Goal: Task Accomplishment & Management: Manage account settings

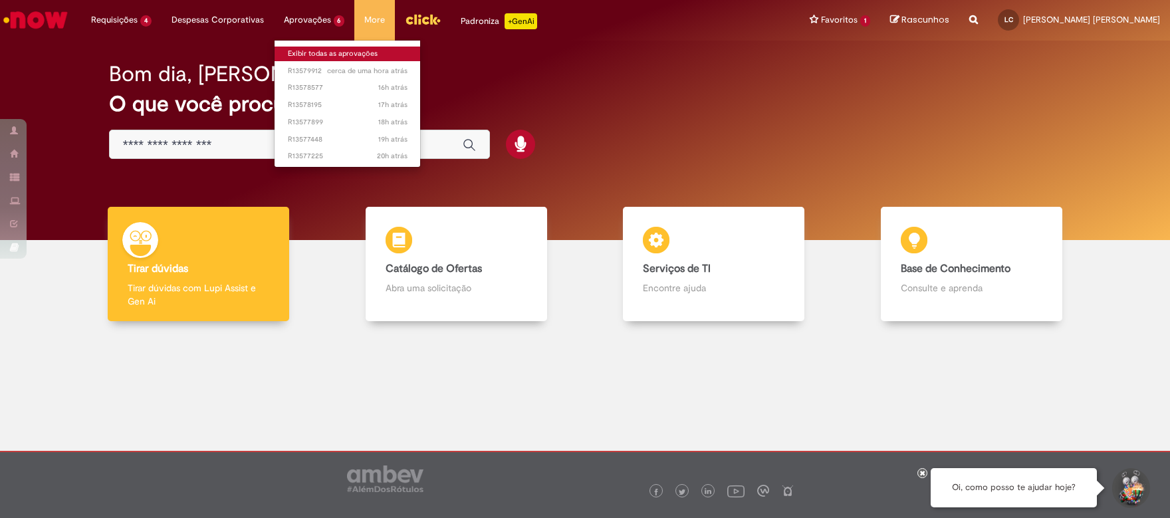
click at [309, 58] on body "Pular para o conteúdo da página Requisições 4 Exibir Todas as Solicitações Exce…" at bounding box center [585, 259] width 1170 height 518
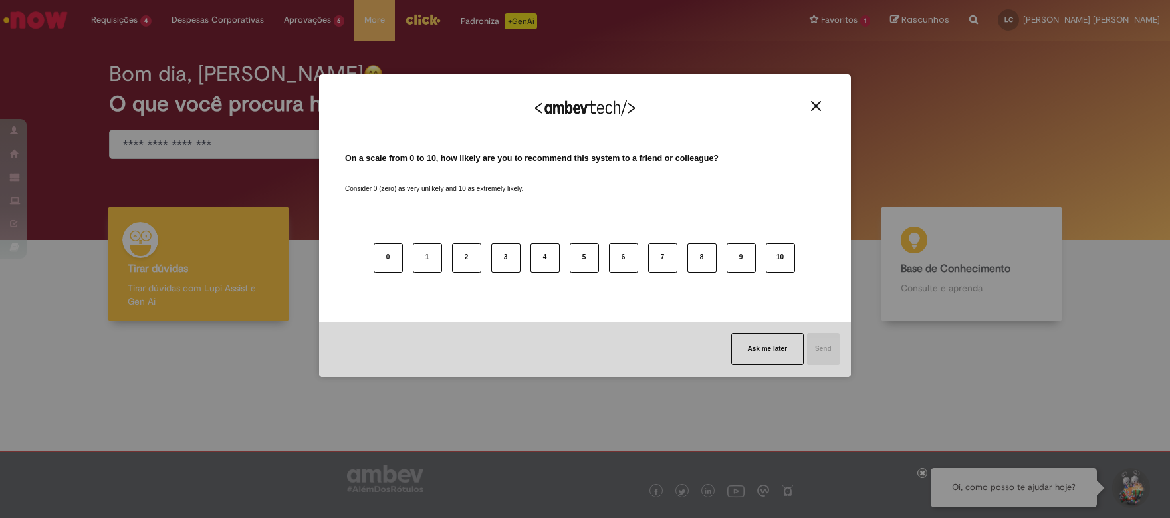
click at [818, 109] on img "Close" at bounding box center [816, 106] width 10 height 10
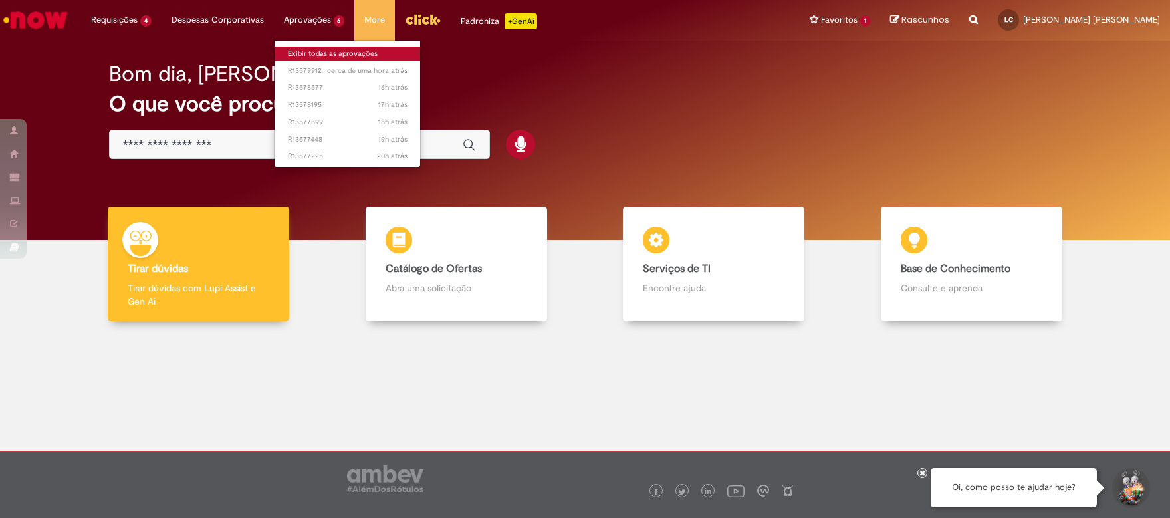
click at [300, 51] on link "Exibir todas as aprovações" at bounding box center [348, 54] width 146 height 15
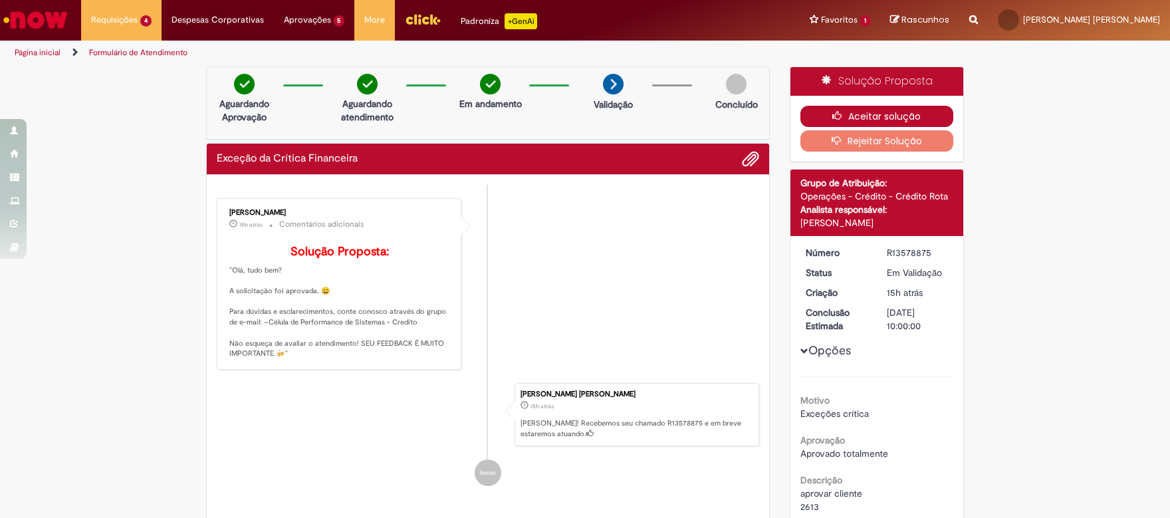
click at [901, 121] on button "Aceitar solução" at bounding box center [878, 116] width 154 height 21
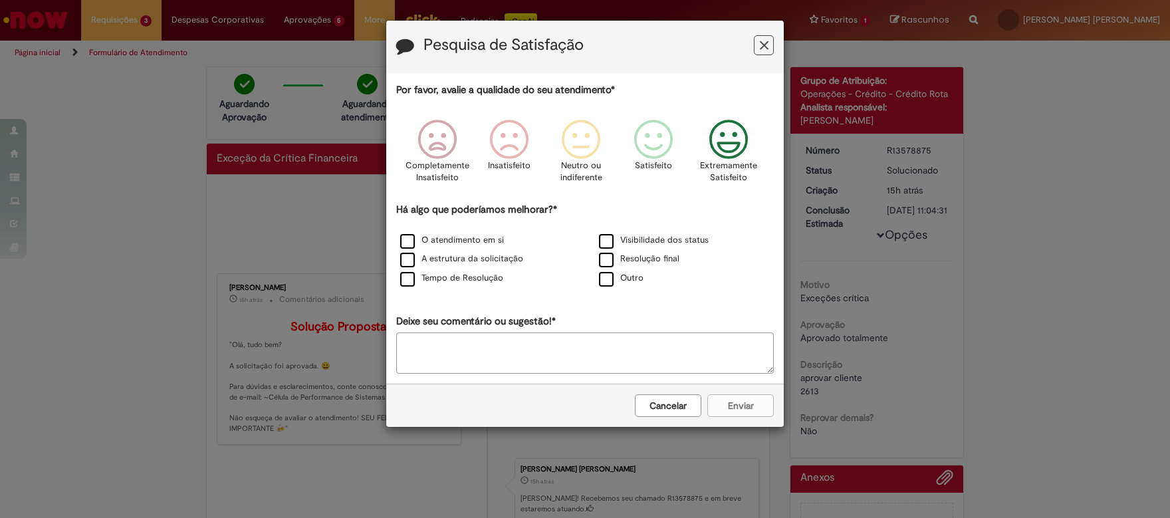
click at [715, 137] on icon "Feedback" at bounding box center [729, 140] width 50 height 40
click at [612, 235] on label "Visibilidade dos status" at bounding box center [654, 240] width 110 height 13
click at [721, 402] on button "Enviar" at bounding box center [740, 405] width 66 height 23
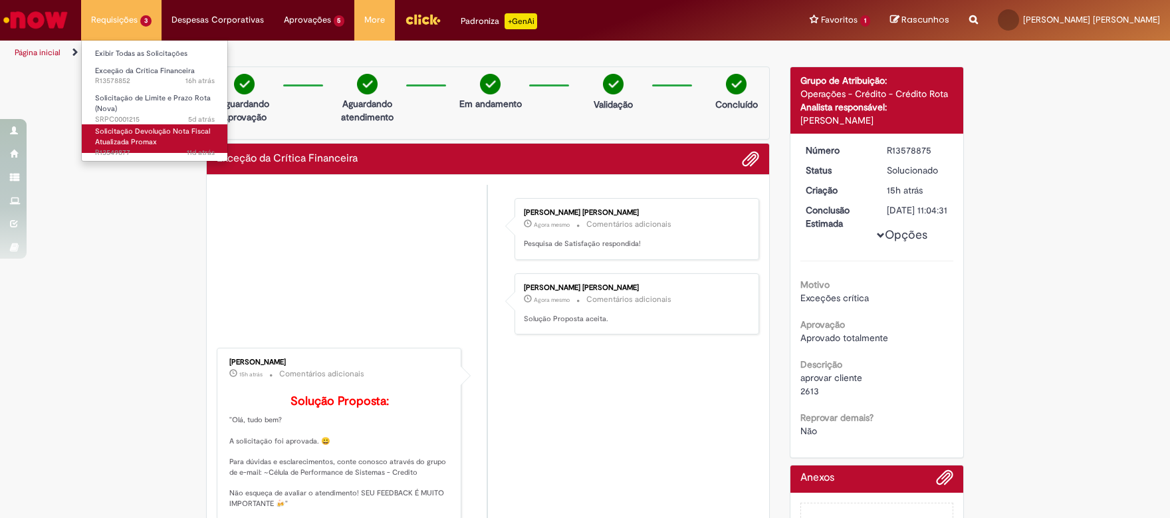
click at [128, 139] on span "Solicitação Devolução Nota Fiscal Atualizada Promax" at bounding box center [152, 136] width 115 height 21
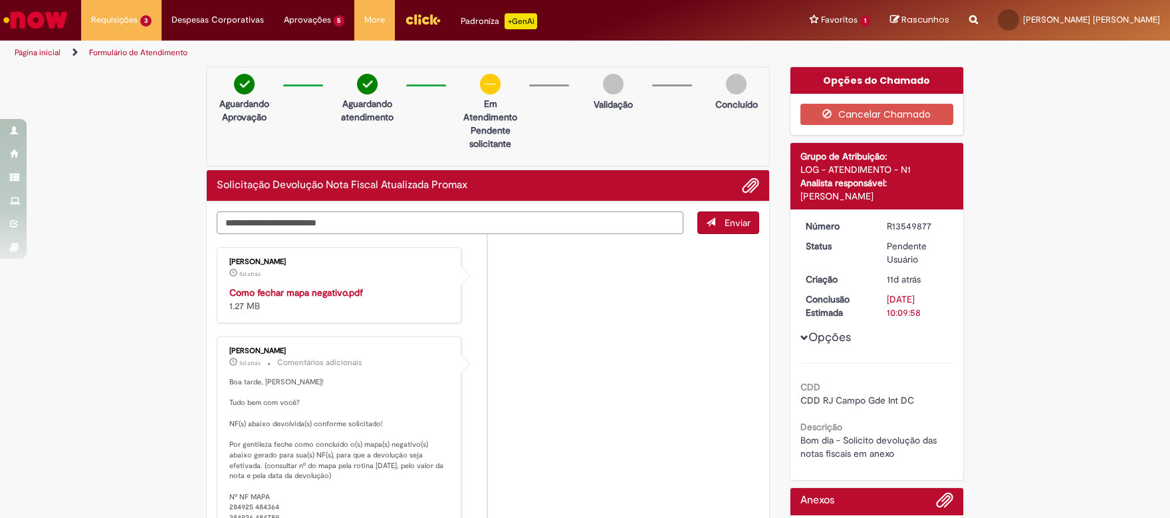
click at [451, 222] on textarea "Digite sua mensagem aqui..." at bounding box center [450, 222] width 467 height 23
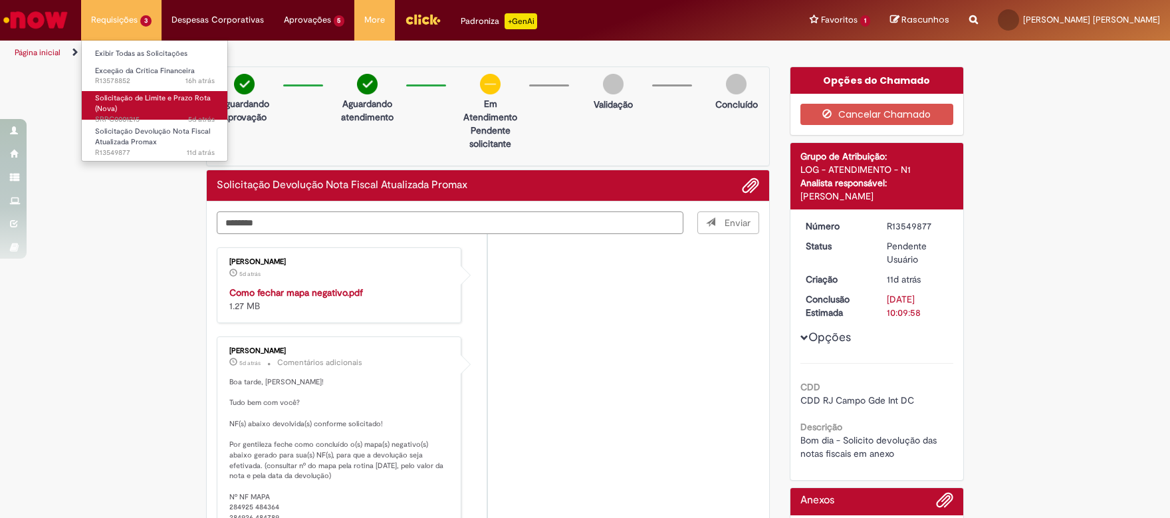
type textarea "********"
click at [132, 104] on link "Solicitação de Limite e Prazo Rota (Nova) 5d atrás cerca de um mês atrás SRPC00…" at bounding box center [155, 105] width 146 height 29
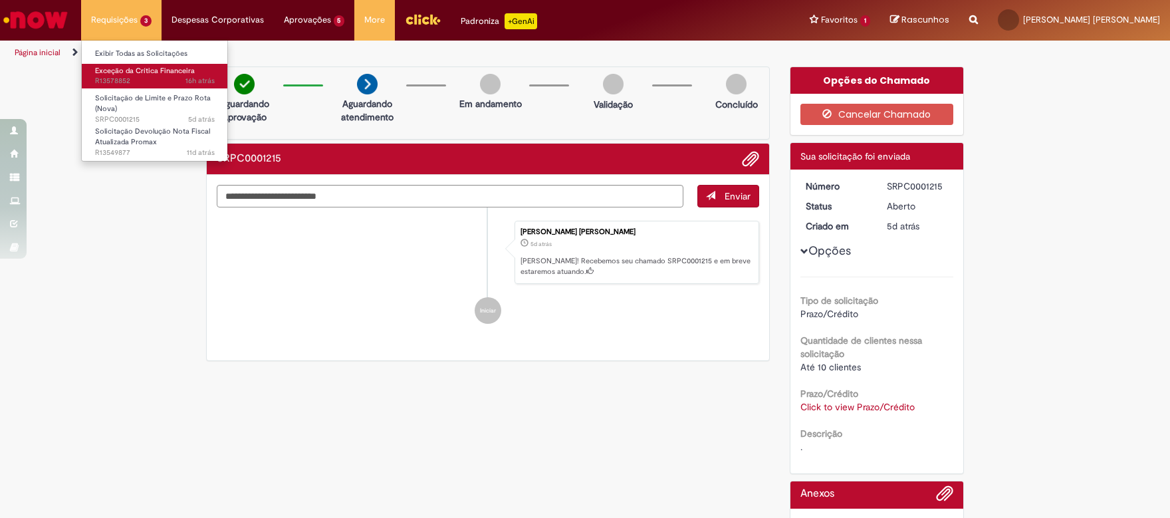
click at [132, 81] on span "16h atrás um dia atrás R13578852" at bounding box center [155, 81] width 120 height 11
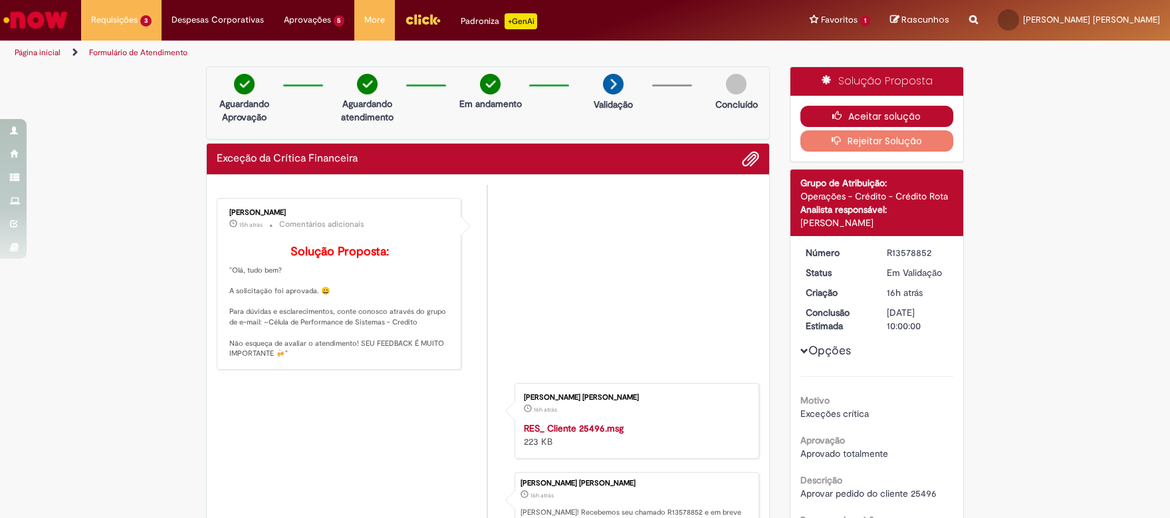
click at [865, 114] on button "Aceitar solução" at bounding box center [878, 116] width 154 height 21
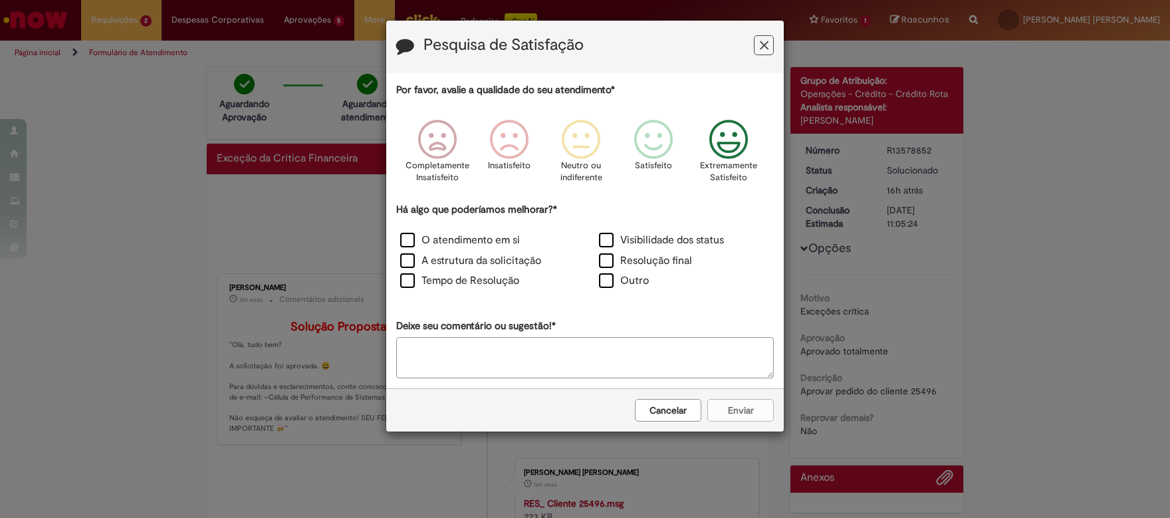
click at [745, 149] on icon "Feedback" at bounding box center [729, 140] width 50 height 40
click at [612, 242] on label "Visibilidade dos status" at bounding box center [661, 240] width 125 height 15
click at [727, 406] on button "Enviar" at bounding box center [740, 410] width 66 height 23
